Goal: Transaction & Acquisition: Book appointment/travel/reservation

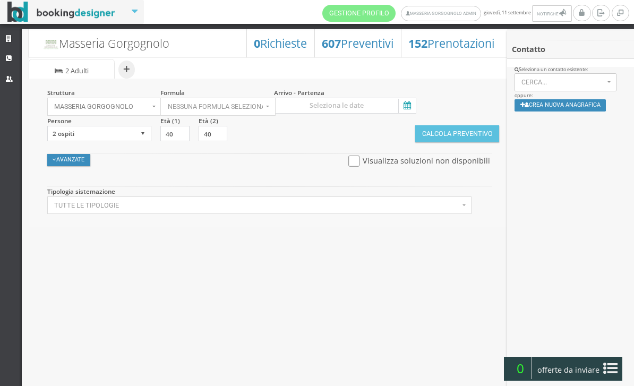
select select
click at [414, 111] on input at bounding box center [345, 106] width 142 height 16
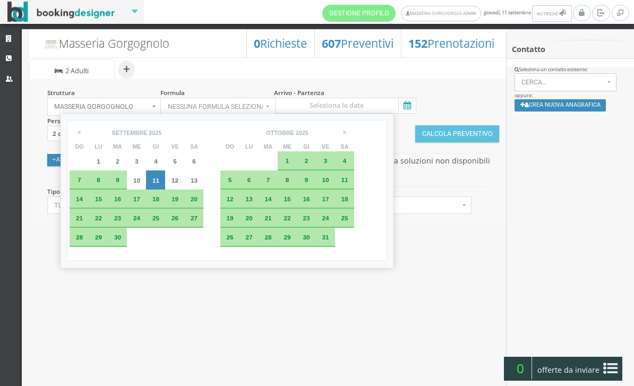
click at [127, 226] on div "23" at bounding box center [117, 218] width 19 height 19
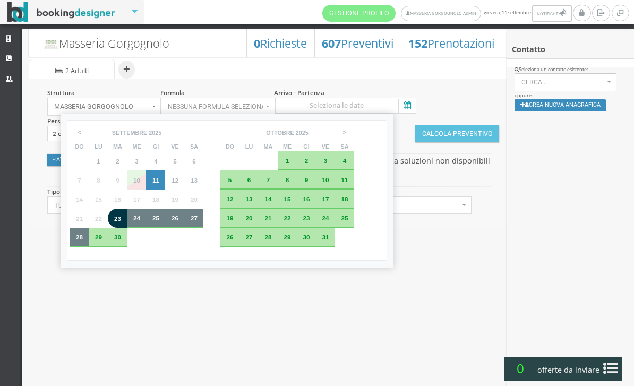
click at [80, 241] on span "28" at bounding box center [79, 237] width 7 height 7
type input "23 set 2025 - 28 set 2025"
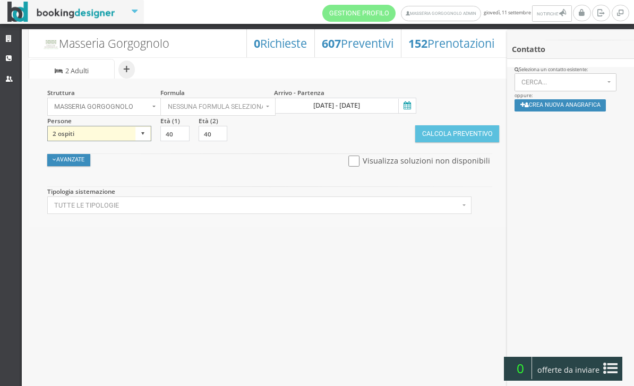
click at [132, 137] on select "1 ospite 2 ospiti 3 ospiti 4 ospiti 5 ospiti 6 ospiti 7 ospiti 8 ospiti 9 ospit…" at bounding box center [99, 134] width 105 height 16
select select "3"
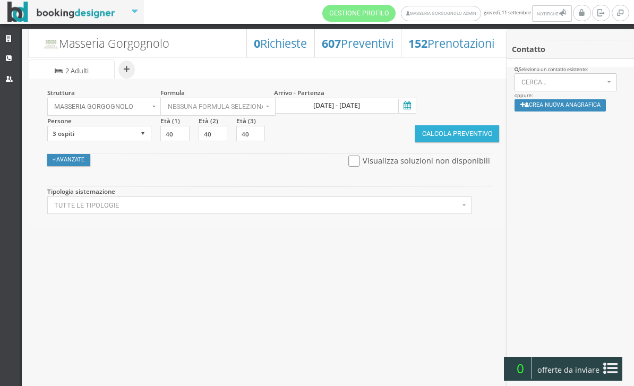
click at [442, 131] on button "Calcola Preventivo" at bounding box center [458, 133] width 84 height 17
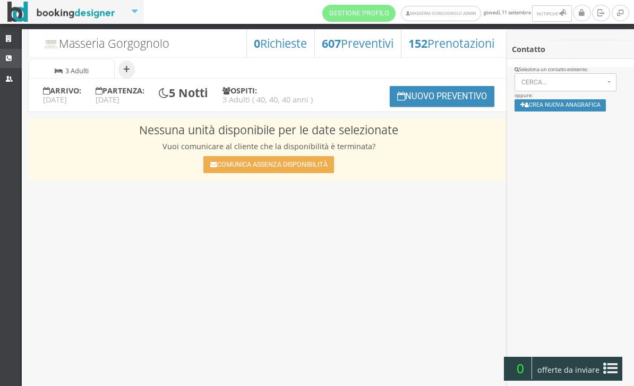
click at [15, 62] on link "CRM" at bounding box center [11, 58] width 22 height 19
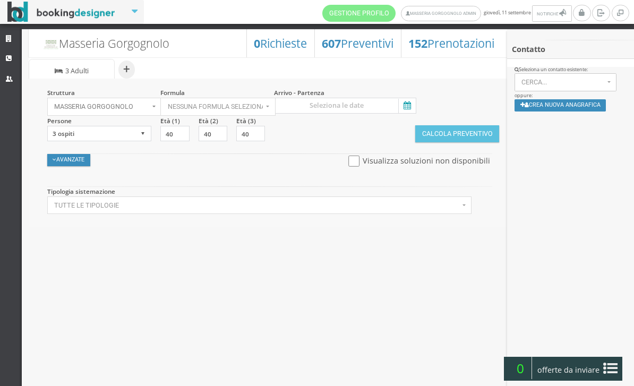
select select
click at [124, 72] on button "+" at bounding box center [126, 70] width 16 height 18
select select "2"
click at [17, 44] on link "Strutture" at bounding box center [11, 39] width 22 height 19
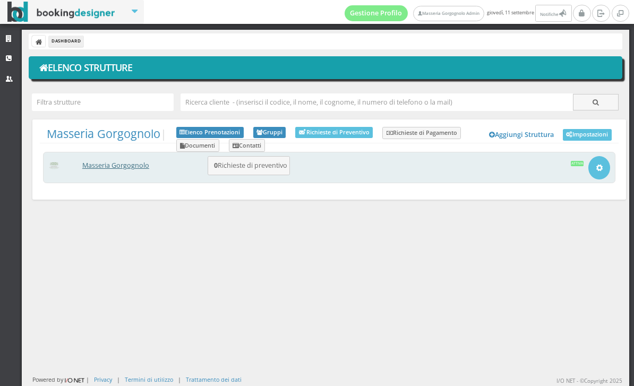
click at [117, 170] on link "Masseria Gorgognolo" at bounding box center [115, 165] width 67 height 9
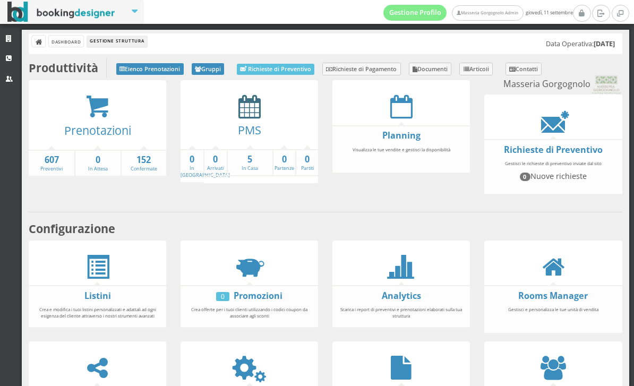
click at [242, 115] on icon at bounding box center [250, 107] width 22 height 24
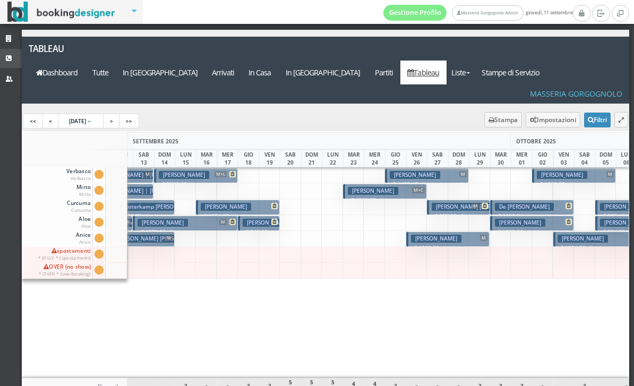
click at [5, 63] on link "CRM" at bounding box center [11, 58] width 22 height 19
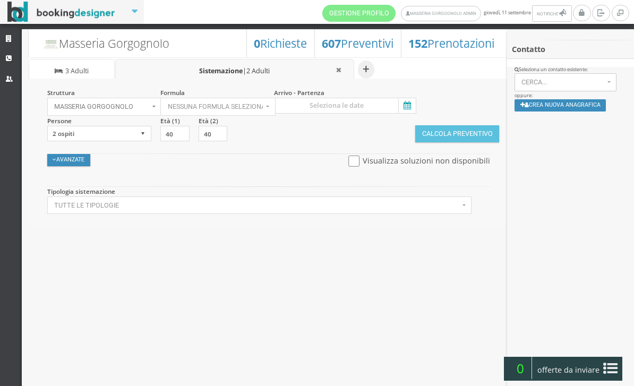
select select
click at [411, 107] on icon at bounding box center [407, 106] width 16 height 14
click at [411, 107] on input at bounding box center [345, 106] width 142 height 16
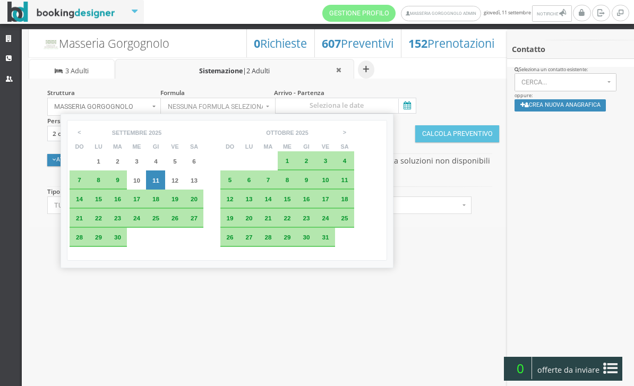
click at [121, 222] on span "23" at bounding box center [117, 218] width 7 height 7
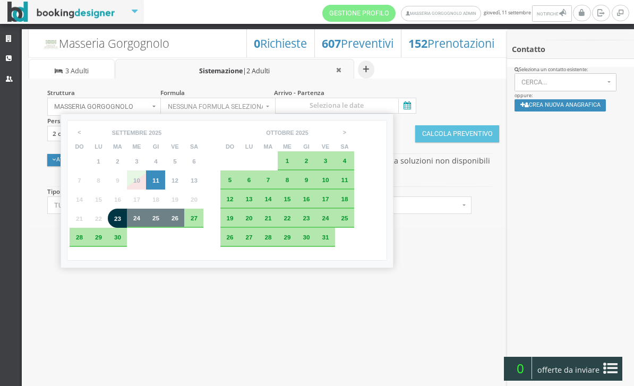
click at [184, 228] on div "26" at bounding box center [174, 218] width 19 height 19
type input "23 set 2025 - 26 set 2025"
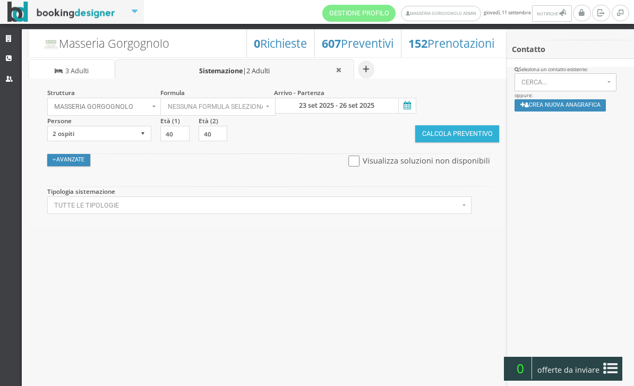
click at [442, 131] on button "Calcola Preventivo" at bounding box center [458, 133] width 84 height 17
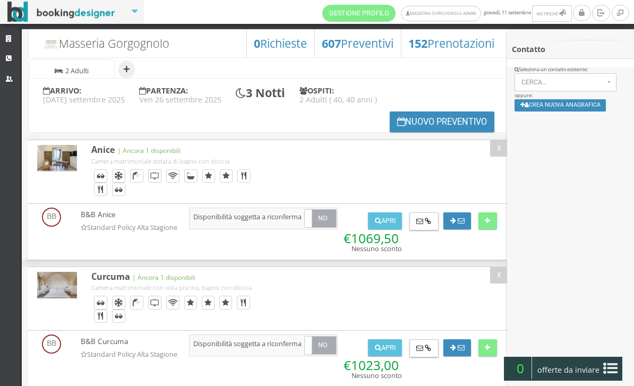
click at [125, 69] on button "+" at bounding box center [126, 70] width 16 height 18
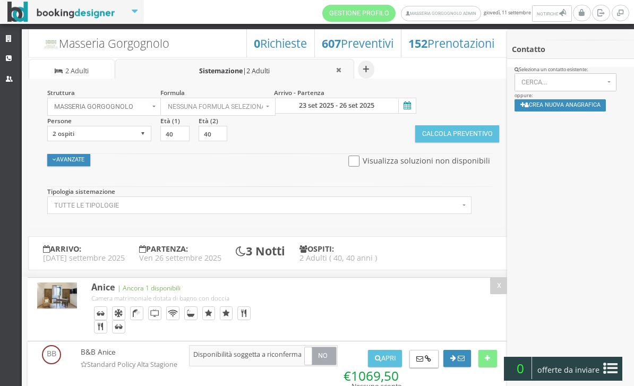
click at [409, 101] on icon at bounding box center [407, 106] width 16 height 14
click at [409, 101] on input "23 set 2025 - 26 set 2025" at bounding box center [345, 106] width 142 height 16
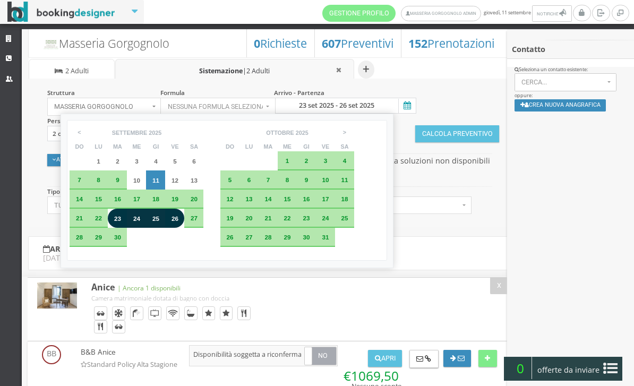
click at [179, 222] on span "26" at bounding box center [175, 218] width 7 height 7
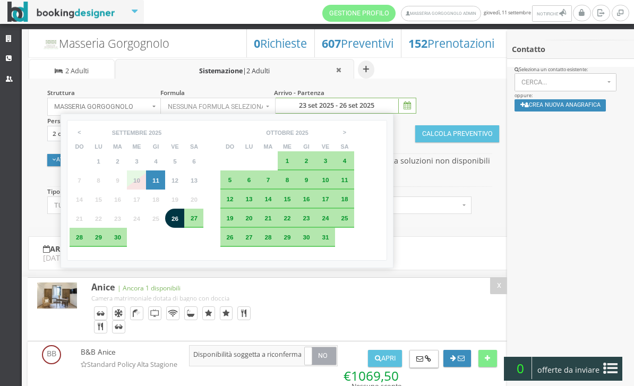
click at [83, 241] on span "28" at bounding box center [79, 237] width 7 height 7
type input "26 set 2025 - 28 set 2025"
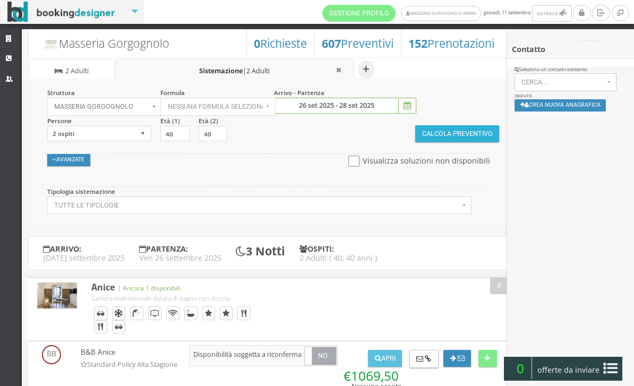
click at [451, 132] on button "Calcola Preventivo" at bounding box center [458, 133] width 84 height 17
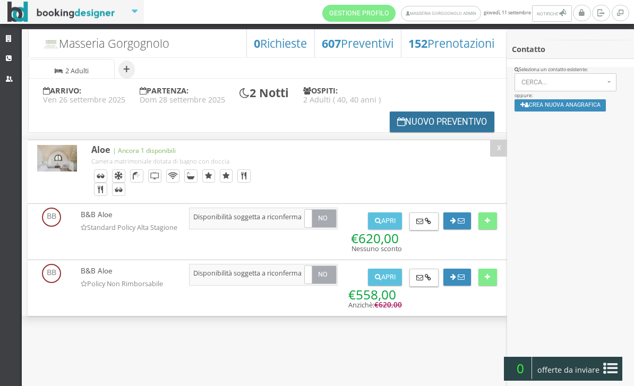
click at [399, 122] on button "Nuovo Preventivo" at bounding box center [442, 122] width 105 height 21
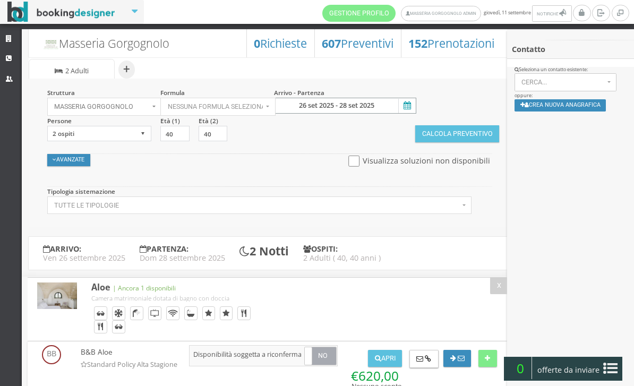
click at [414, 114] on input "26 set 2025 - 28 set 2025" at bounding box center [345, 106] width 142 height 16
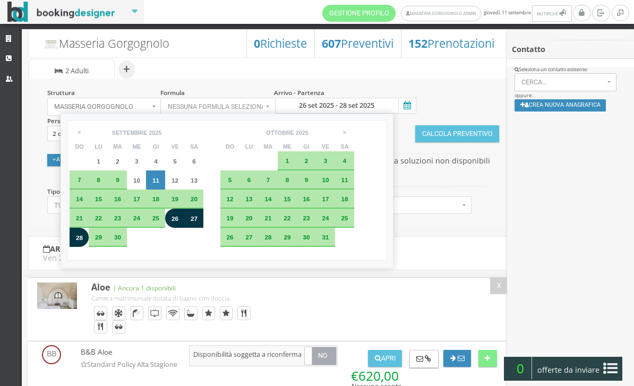
click at [198, 222] on span "27" at bounding box center [194, 218] width 7 height 7
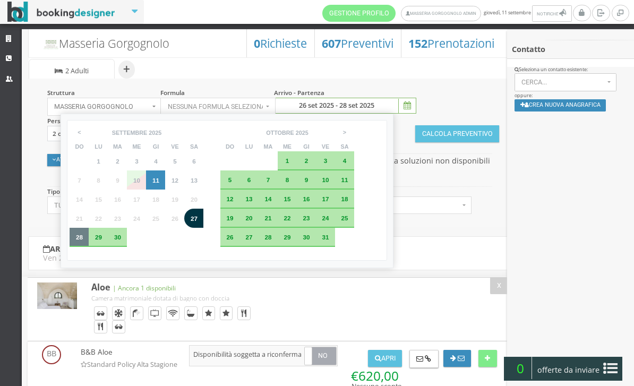
click at [81, 247] on div "28" at bounding box center [79, 237] width 19 height 19
type input "27 set 2025 - 28 set 2025"
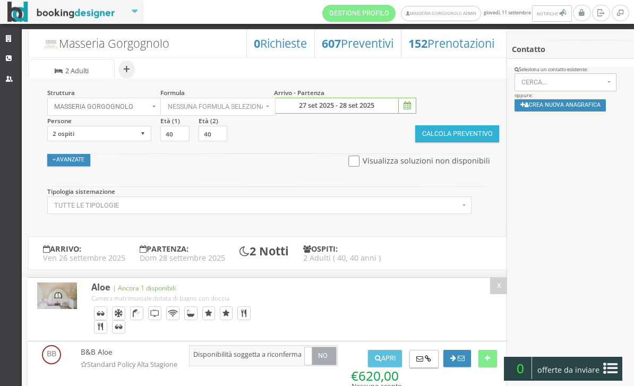
click at [452, 137] on button "Calcola Preventivo" at bounding box center [458, 133] width 84 height 17
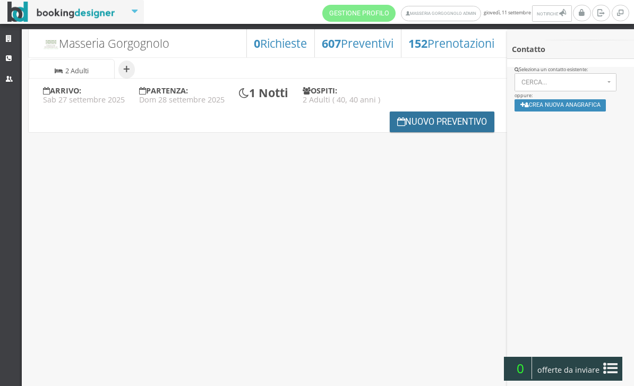
click at [408, 120] on button "Nuovo Preventivo" at bounding box center [442, 122] width 105 height 21
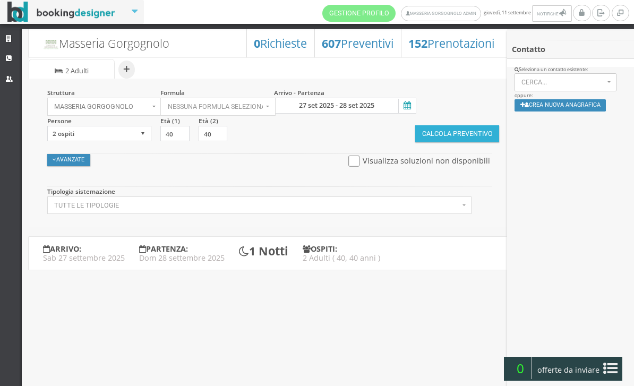
click at [424, 142] on button "Calcola Preventivo" at bounding box center [458, 133] width 84 height 17
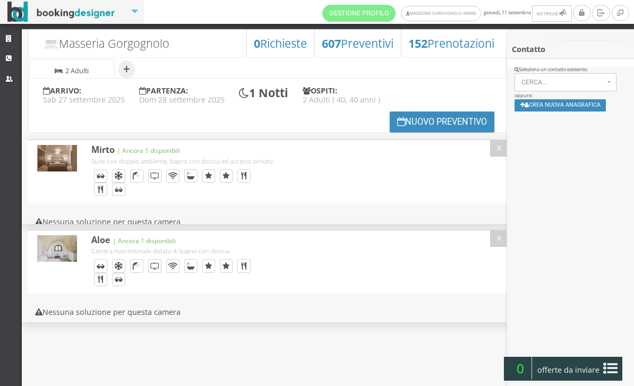
select select
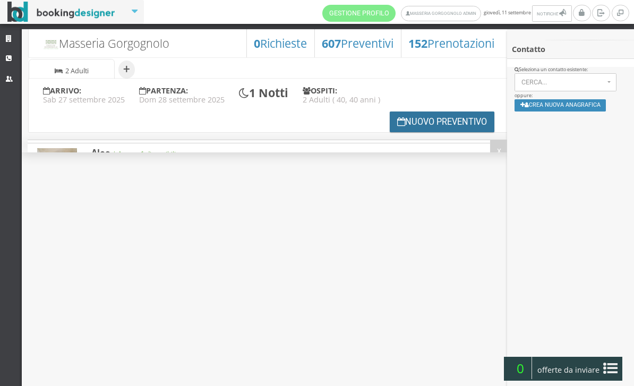
click at [405, 124] on button "Nuovo Preventivo" at bounding box center [442, 122] width 105 height 21
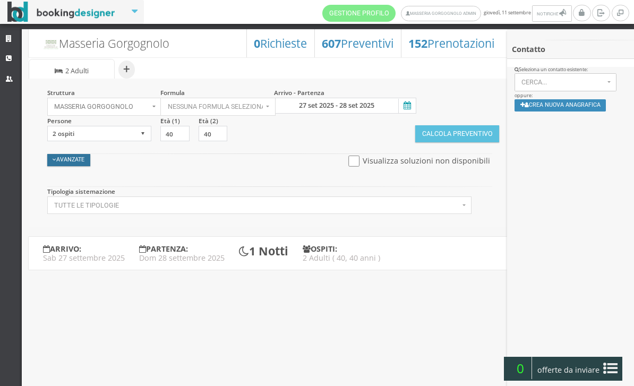
click at [64, 160] on button "Avanzate" at bounding box center [69, 160] width 44 height 12
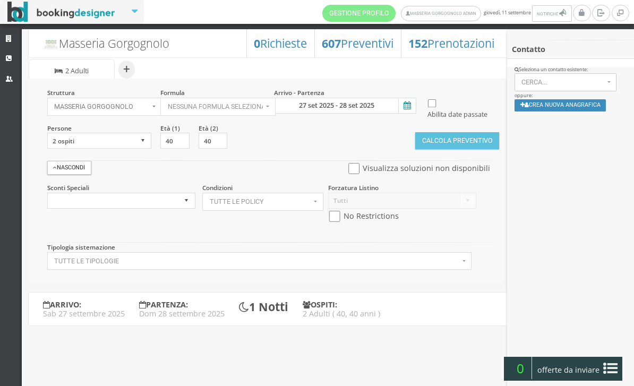
click at [335, 222] on input "checkbox" at bounding box center [334, 216] width 13 height 11
checkbox input "true"
click at [437, 149] on button "Calcola Preventivo" at bounding box center [458, 140] width 84 height 17
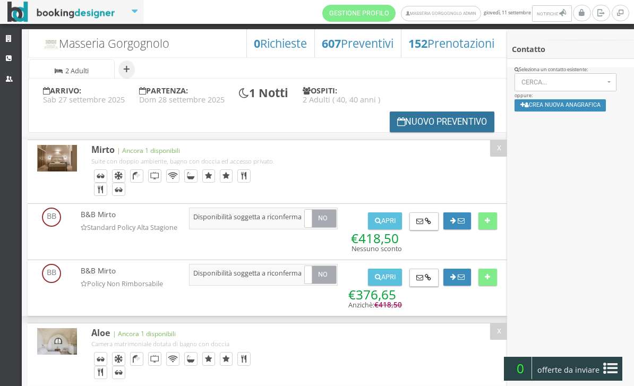
click at [415, 124] on button "Nuovo Preventivo" at bounding box center [442, 122] width 105 height 21
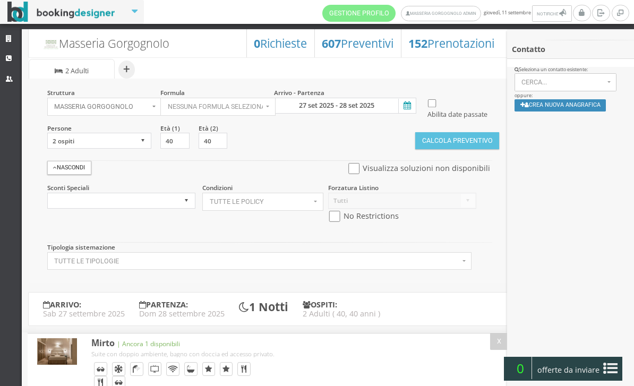
click at [404, 107] on icon at bounding box center [407, 106] width 16 height 14
click at [404, 107] on input "27 set 2025 - 28 set 2025" at bounding box center [345, 106] width 142 height 16
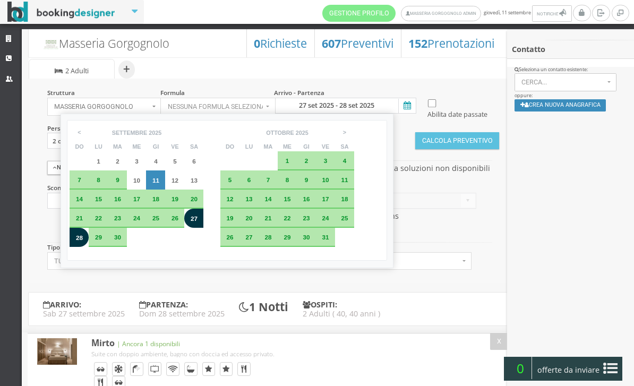
click at [123, 222] on div "23" at bounding box center [118, 218] width 12 height 6
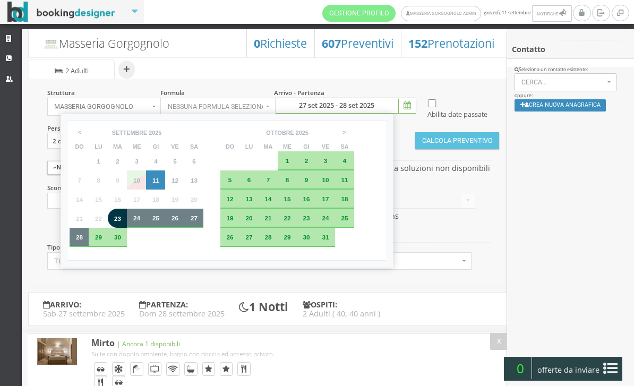
click at [75, 241] on div "28" at bounding box center [79, 237] width 12 height 6
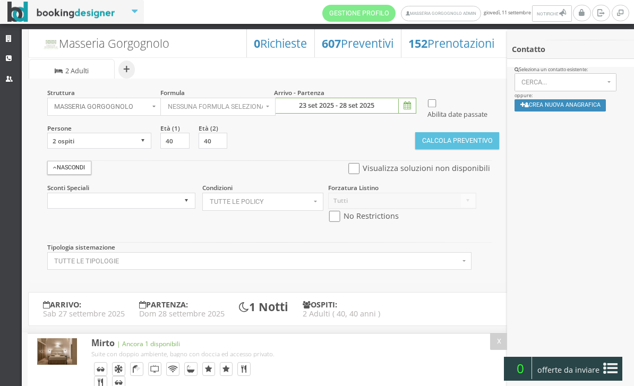
click at [404, 113] on icon at bounding box center [407, 106] width 16 height 14
click at [404, 113] on input "23 set 2025 - 28 set 2025" at bounding box center [345, 106] width 142 height 16
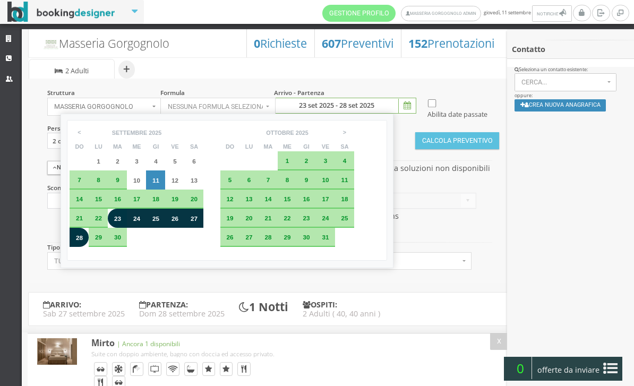
click at [116, 228] on div "23" at bounding box center [117, 218] width 19 height 19
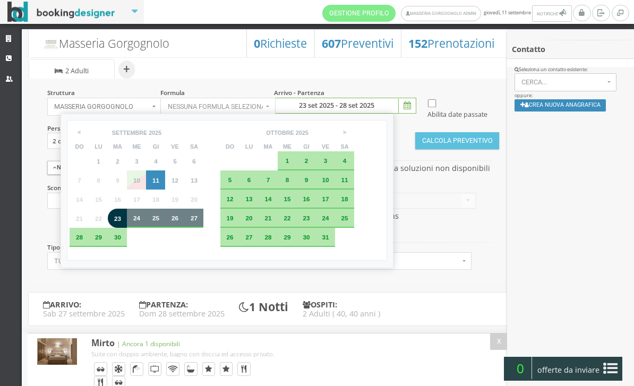
click at [198, 222] on span "27" at bounding box center [194, 218] width 7 height 7
type input "23 set 2025 - 27 set 2025"
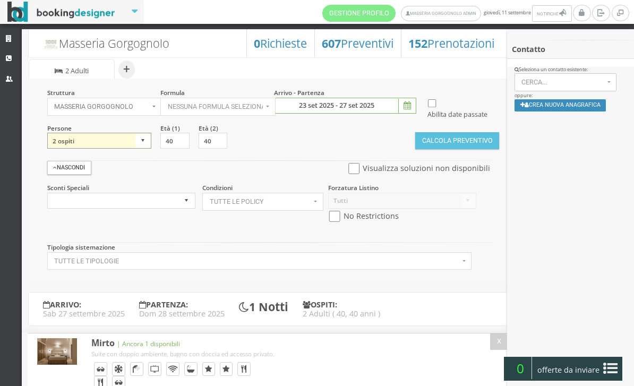
click at [141, 149] on select "1 ospite 2 ospiti 3 ospiti 4 ospiti 5 ospiti 6 ospiti 7 ospiti 8 ospiti 9 ospit…" at bounding box center [99, 141] width 105 height 16
select select "3"
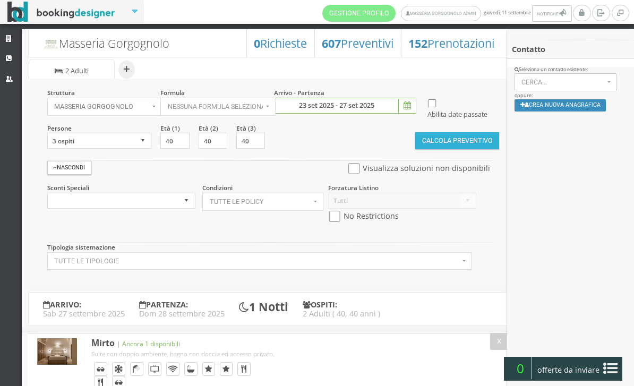
click at [477, 149] on button "Calcola Preventivo" at bounding box center [458, 140] width 84 height 17
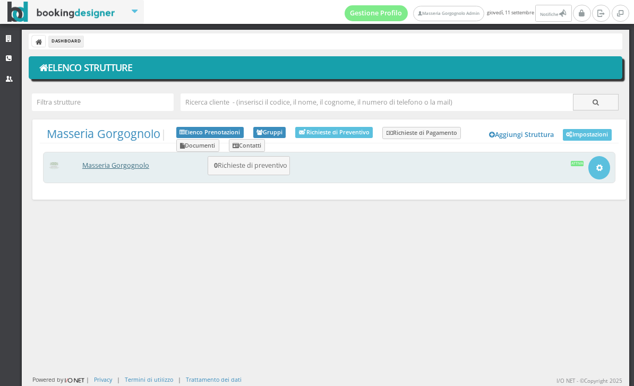
click at [128, 166] on link "Masseria Gorgognolo" at bounding box center [115, 165] width 67 height 9
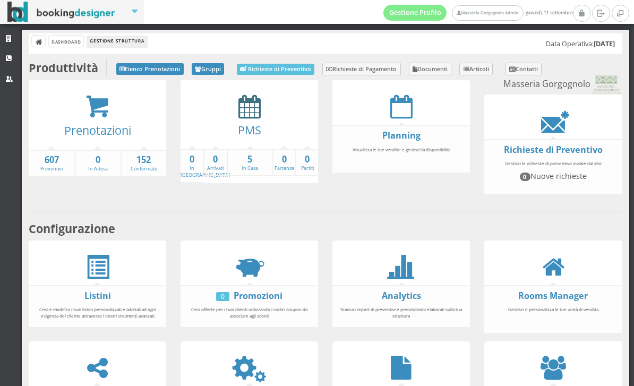
click at [259, 114] on icon at bounding box center [250, 107] width 22 height 24
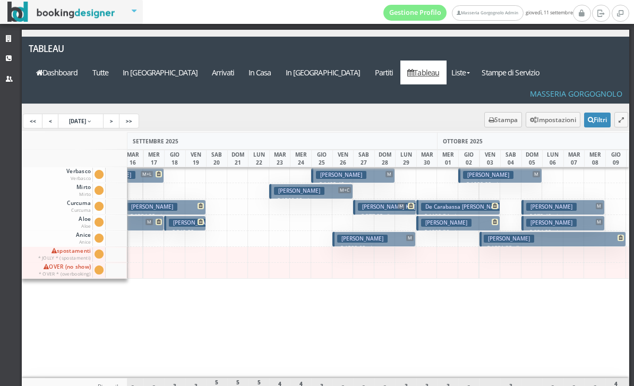
click at [373, 203] on h3 "Wong Ka Chung Stuart" at bounding box center [409, 207] width 102 height 8
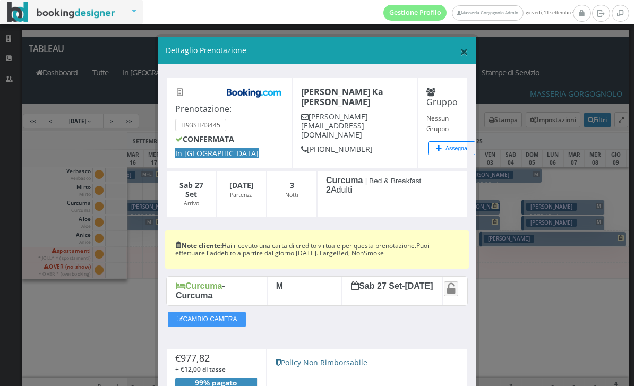
click at [465, 53] on span "×" at bounding box center [464, 51] width 9 height 20
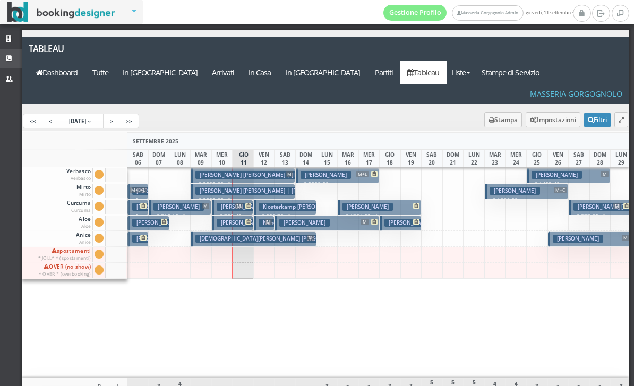
click at [7, 61] on link "CRM" at bounding box center [11, 58] width 22 height 19
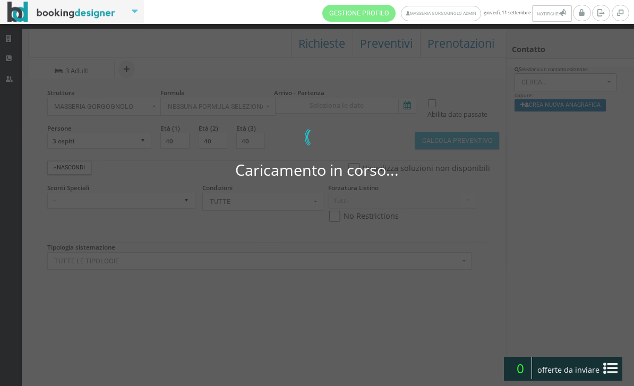
select select
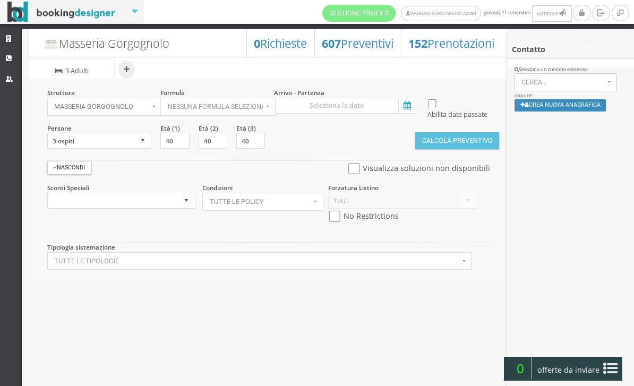
click at [405, 108] on icon at bounding box center [407, 106] width 16 height 14
click at [405, 108] on input at bounding box center [345, 106] width 142 height 16
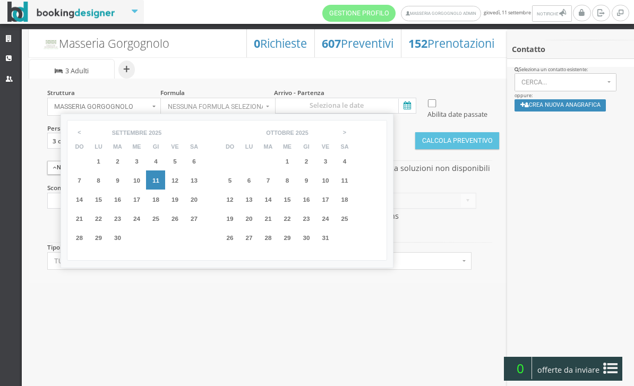
click at [198, 222] on span "27" at bounding box center [194, 218] width 7 height 7
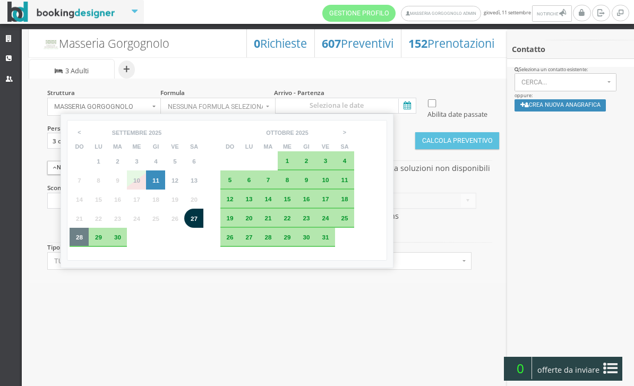
click at [78, 241] on span "28" at bounding box center [79, 237] width 7 height 7
type input "27 set 2025 - 28 set 2025"
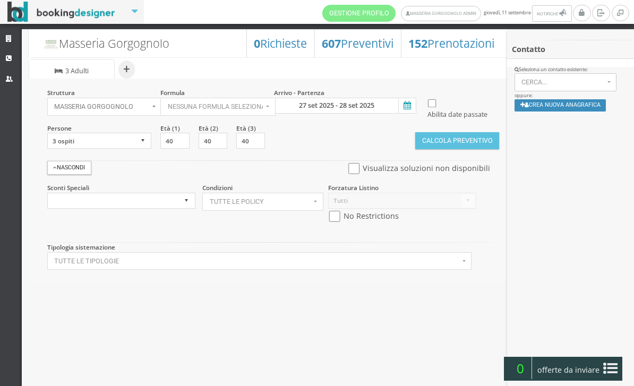
click at [340, 222] on input "checkbox" at bounding box center [334, 216] width 13 height 11
checkbox input "true"
select select
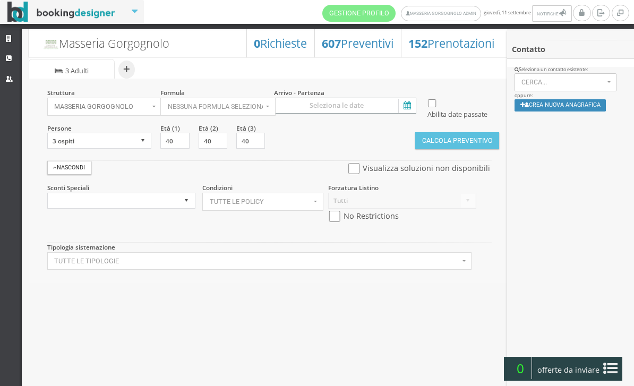
click at [404, 98] on input at bounding box center [345, 106] width 142 height 16
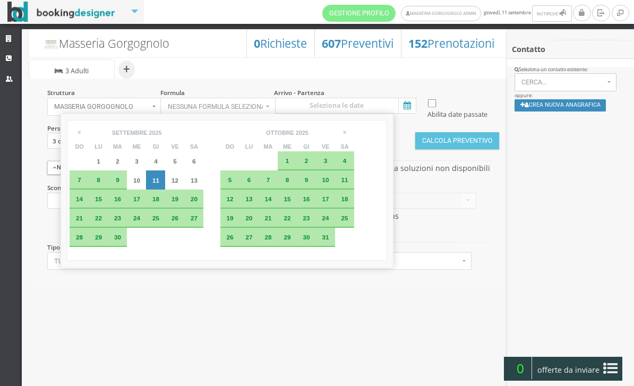
click at [200, 222] on div "27" at bounding box center [194, 218] width 12 height 6
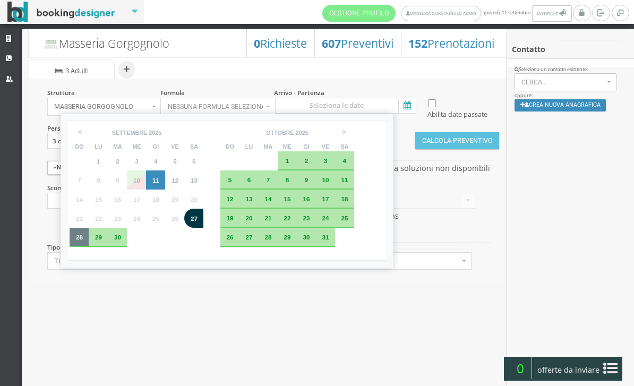
click at [79, 241] on span "28" at bounding box center [79, 237] width 7 height 7
type input "27 set 2025 - 28 set 2025"
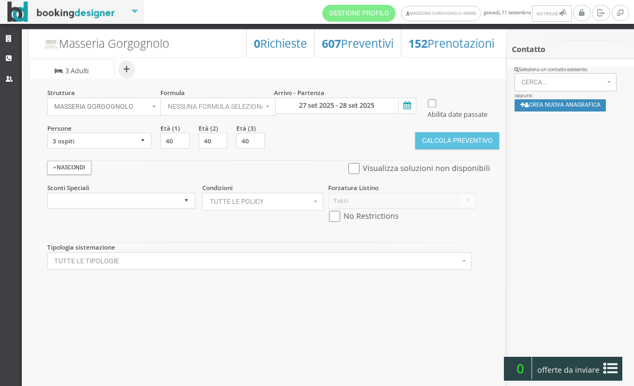
click at [337, 222] on input "checkbox" at bounding box center [334, 216] width 13 height 11
checkbox input "true"
click at [465, 149] on button "Calcola Preventivo" at bounding box center [458, 140] width 84 height 17
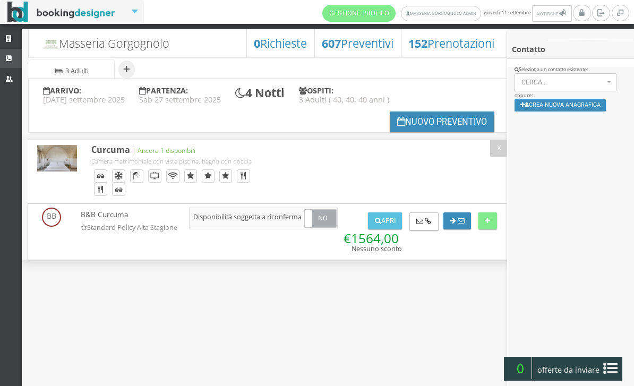
click at [12, 59] on icon at bounding box center [10, 58] width 9 height 7
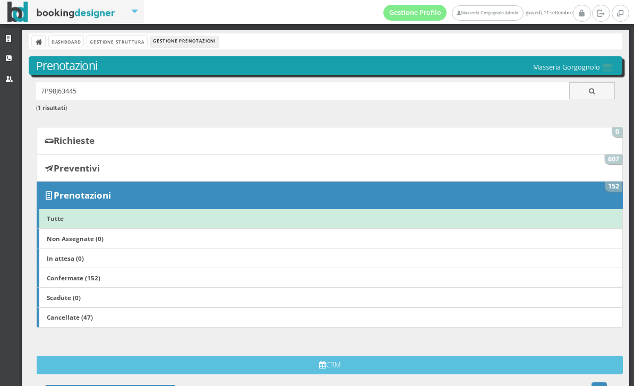
click at [32, 47] on div "Dashboard Gestione Struttura Gestione Prenotazioni" at bounding box center [326, 41] width 594 height 16
click at [39, 45] on icon at bounding box center [39, 42] width 7 height 7
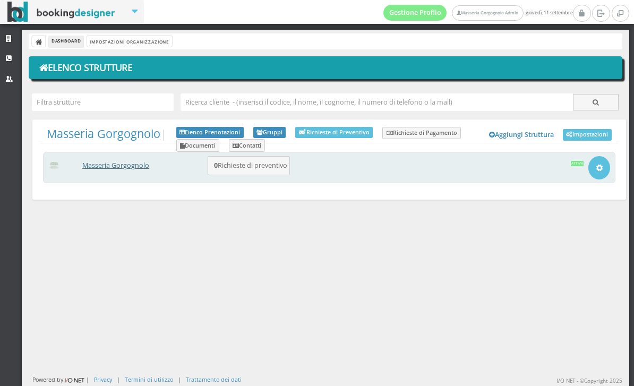
click at [140, 170] on link "Masseria Gorgognolo" at bounding box center [115, 165] width 67 height 9
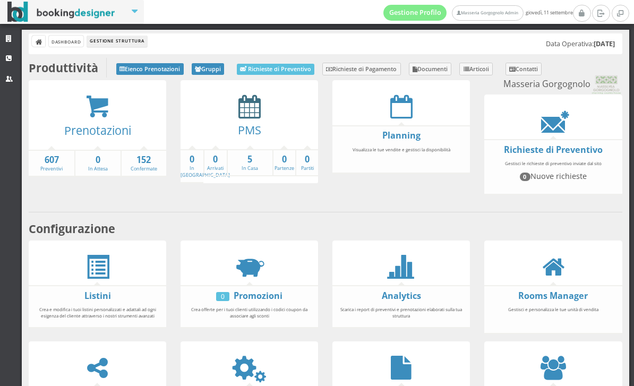
click at [255, 117] on icon at bounding box center [250, 107] width 22 height 24
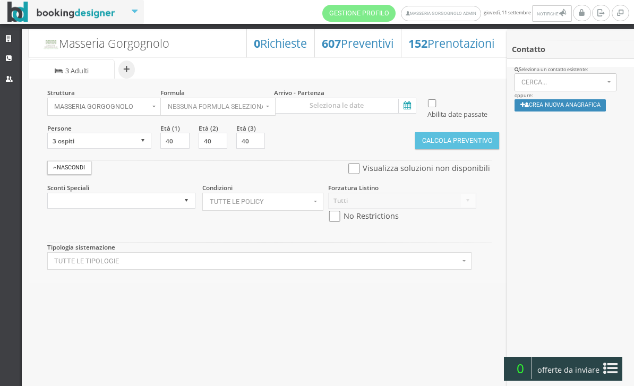
select select
click at [409, 105] on icon at bounding box center [407, 106] width 16 height 14
click at [409, 105] on input at bounding box center [345, 106] width 142 height 16
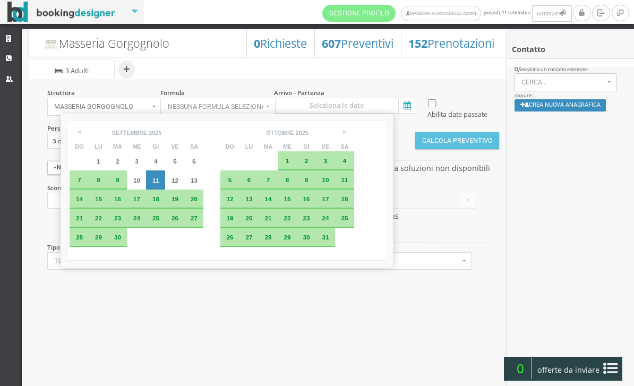
click at [122, 228] on div "23" at bounding box center [117, 218] width 19 height 19
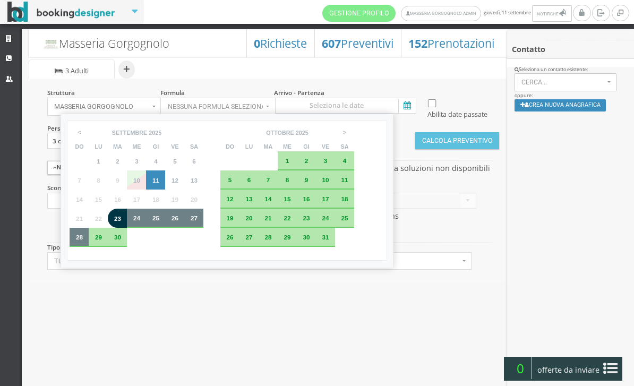
click at [80, 241] on span "28" at bounding box center [79, 237] width 7 height 7
type input "23 set 2025 - 28 set 2025"
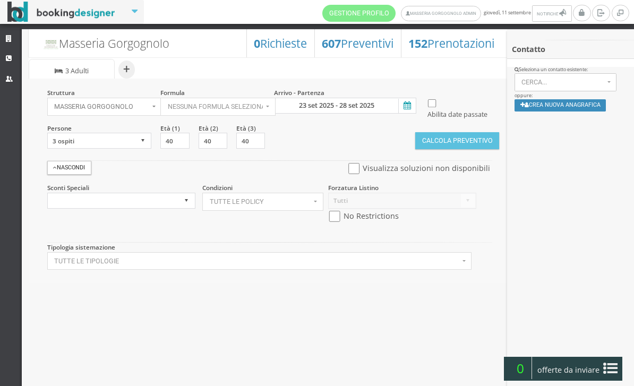
click at [349, 174] on input "checkbox" at bounding box center [354, 168] width 13 height 11
checkbox input "true"
click at [447, 149] on button "Calcola Preventivo" at bounding box center [458, 140] width 84 height 17
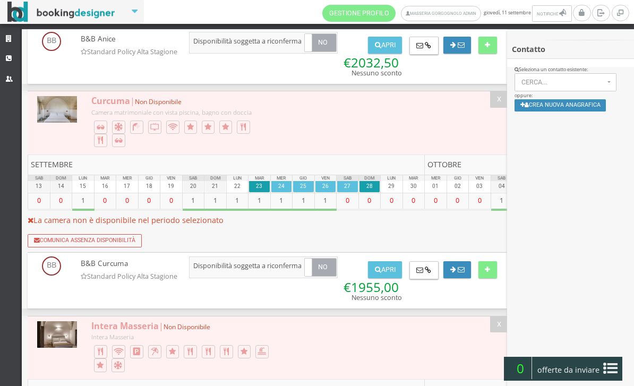
scroll to position [877, 0]
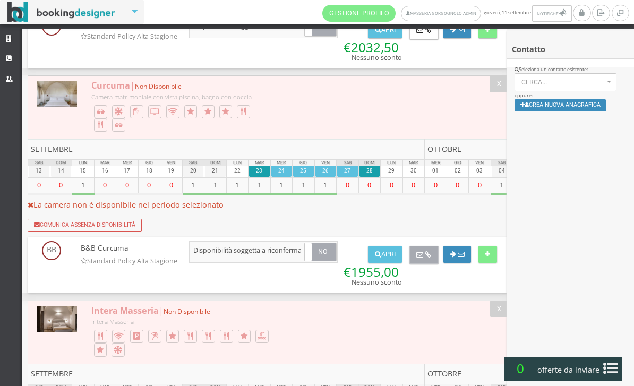
click at [426, 259] on icon at bounding box center [428, 255] width 6 height 7
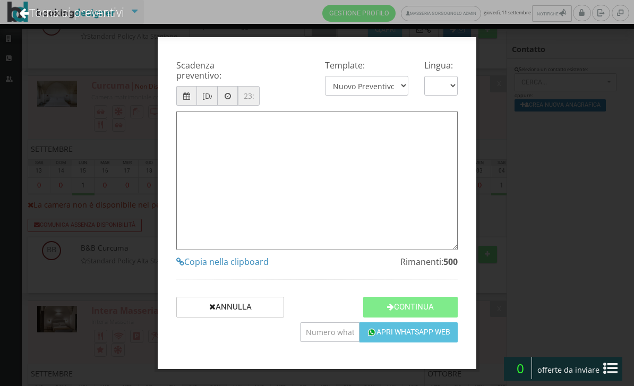
type textarea "Gentile Cliente, grazie per averci contattato! Come da Sua cortese richiesta, L…"
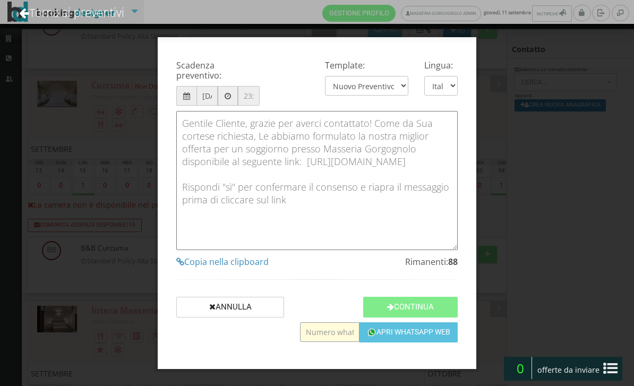
click at [334, 342] on input "text" at bounding box center [330, 333] width 60 height 20
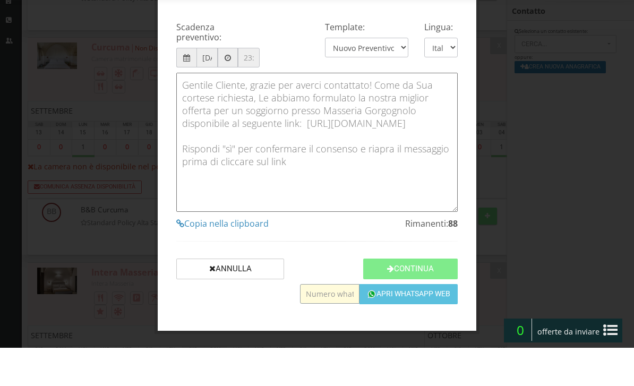
type input "+"
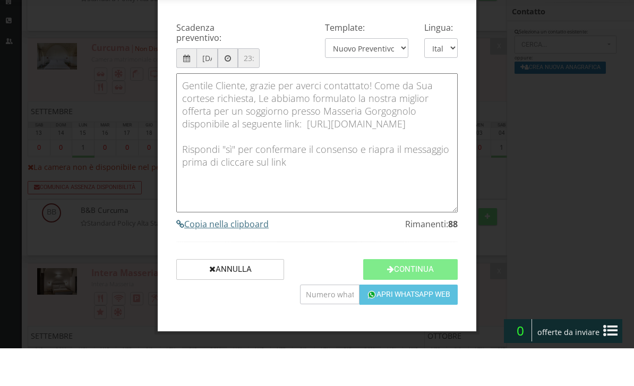
click at [239, 257] on h4 "Copia nella clipboard" at bounding box center [317, 262] width 282 height 10
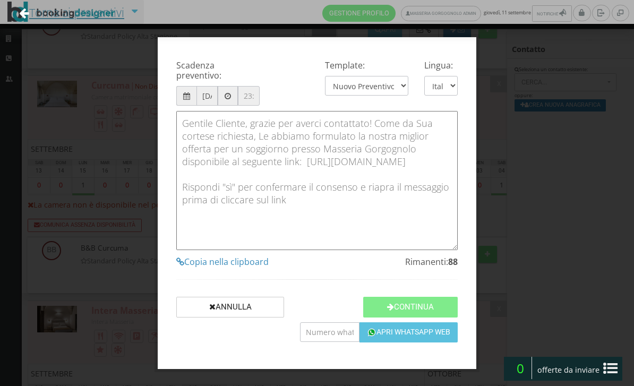
click at [96, 15] on link "Torna ai preventivi" at bounding box center [72, 12] width 134 height 44
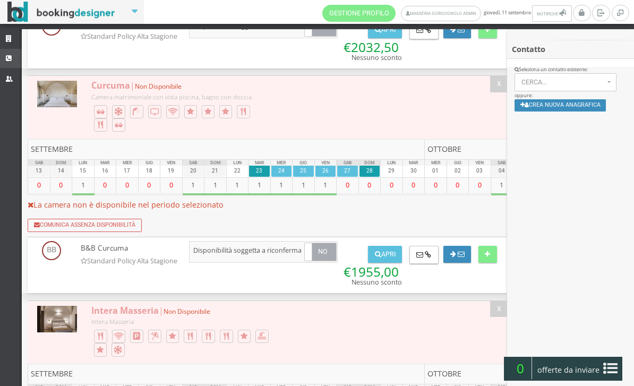
click at [12, 62] on link "CRM" at bounding box center [11, 58] width 22 height 19
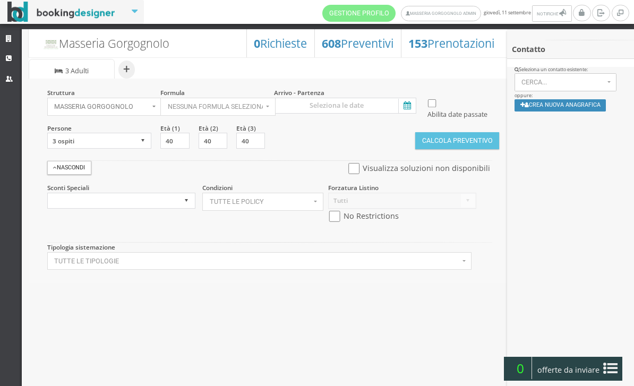
select select
click at [7, 39] on icon at bounding box center [10, 39] width 9 height 7
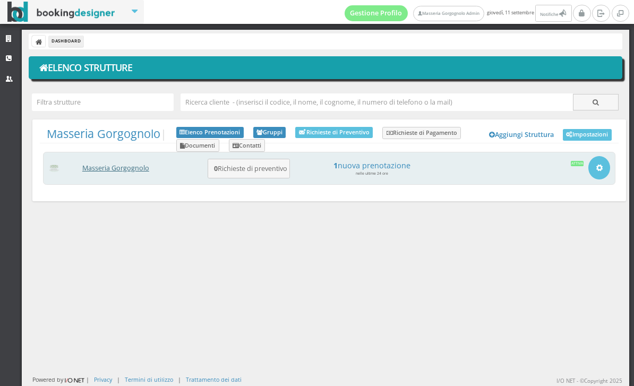
click at [129, 172] on link "Masseria Gorgognolo" at bounding box center [115, 168] width 67 height 9
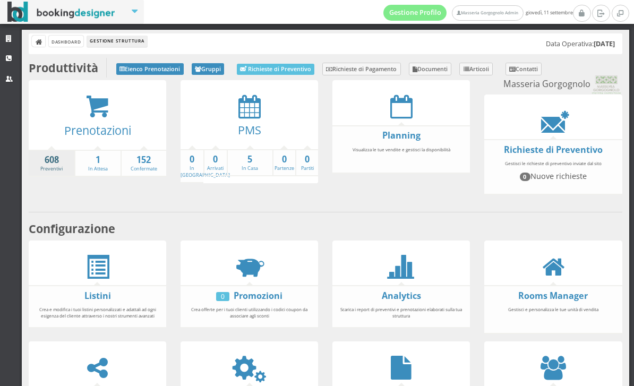
click at [51, 161] on strong "608" at bounding box center [52, 160] width 46 height 12
